Goal: Navigation & Orientation: Find specific page/section

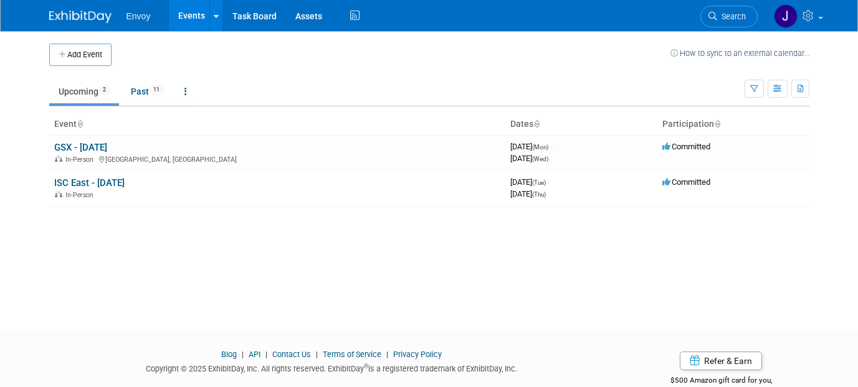
click at [81, 258] on div "Add Event How to sync to an external calendar... New Event Duplicate Event Warn…" at bounding box center [429, 169] width 778 height 277
click at [305, 18] on link "Assets" at bounding box center [308, 15] width 45 height 31
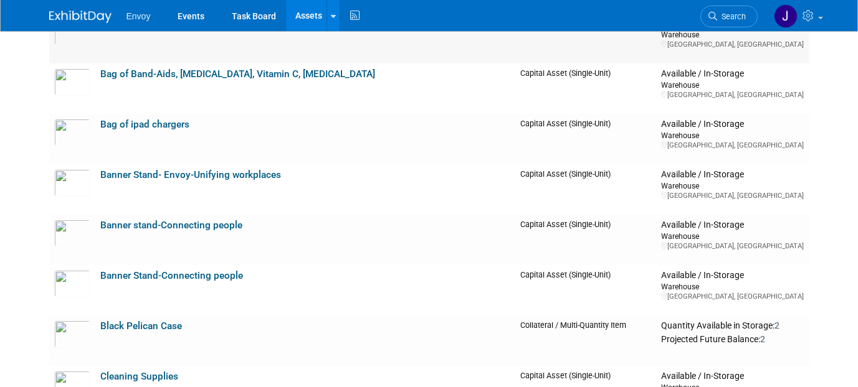
scroll to position [318, 0]
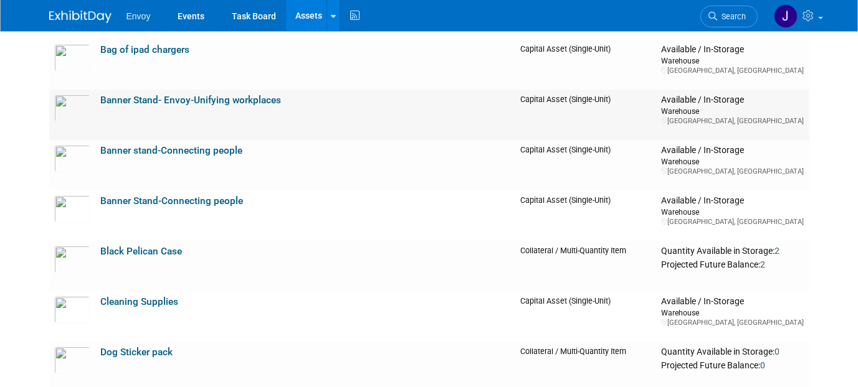
click at [177, 104] on link "Banner Stand- Envoy-Unifying workplaces" at bounding box center [190, 100] width 181 height 11
click at [144, 145] on link "Banner stand-Connecting people" at bounding box center [171, 150] width 142 height 11
click at [160, 199] on link "Banner Stand-Connecting people" at bounding box center [171, 201] width 143 height 11
click at [143, 147] on link "Banner stand-Connecting people" at bounding box center [171, 150] width 142 height 11
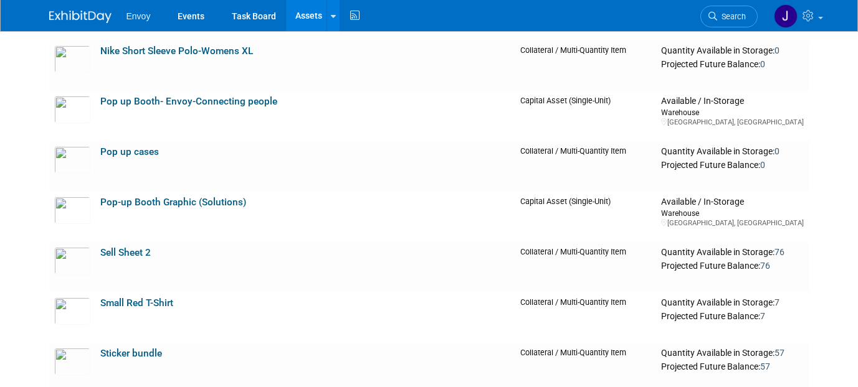
scroll to position [1739, 0]
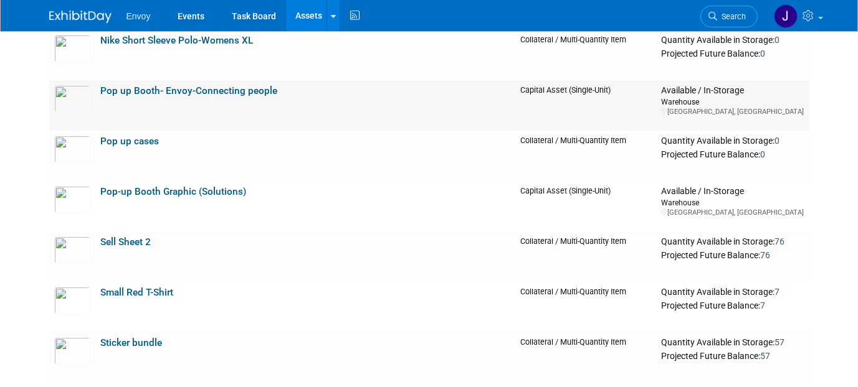
click at [183, 97] on td "Pop up Booth- Envoy-Connecting people" at bounding box center [305, 105] width 420 height 50
click at [181, 89] on link "Pop up Booth- Envoy-Connecting people" at bounding box center [188, 90] width 177 height 11
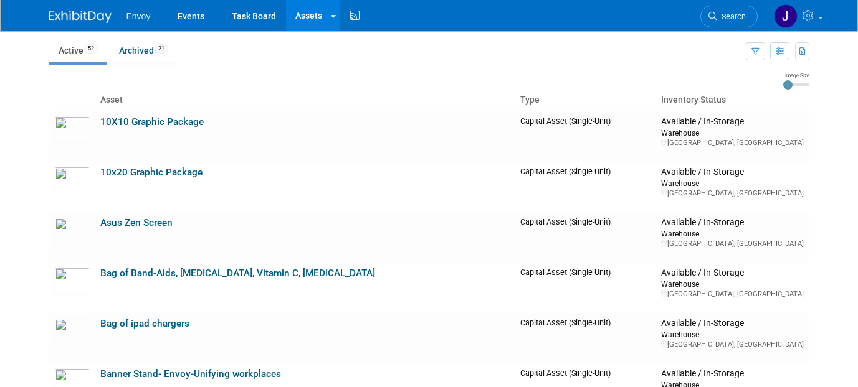
scroll to position [0, 0]
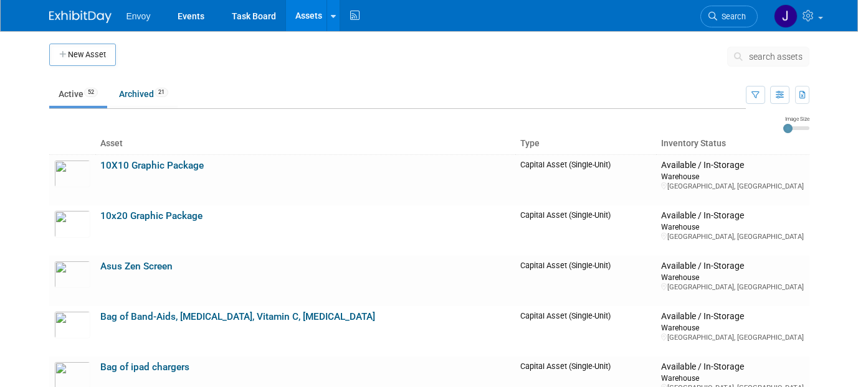
click at [316, 89] on ul "Active 52 Archived 21" at bounding box center [397, 95] width 696 height 28
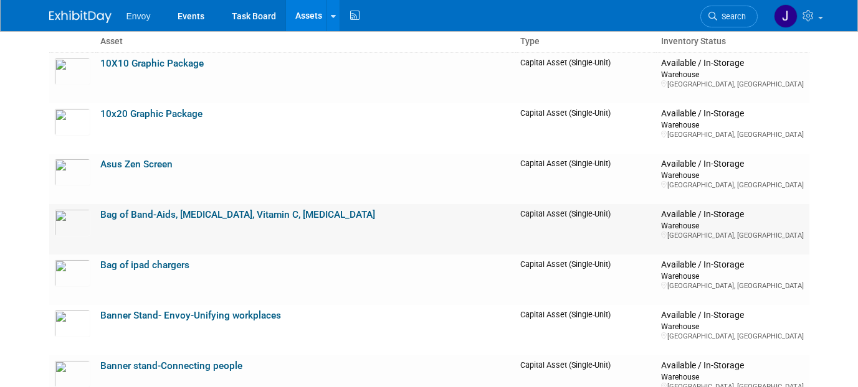
scroll to position [294, 0]
